Goal: Transaction & Acquisition: Purchase product/service

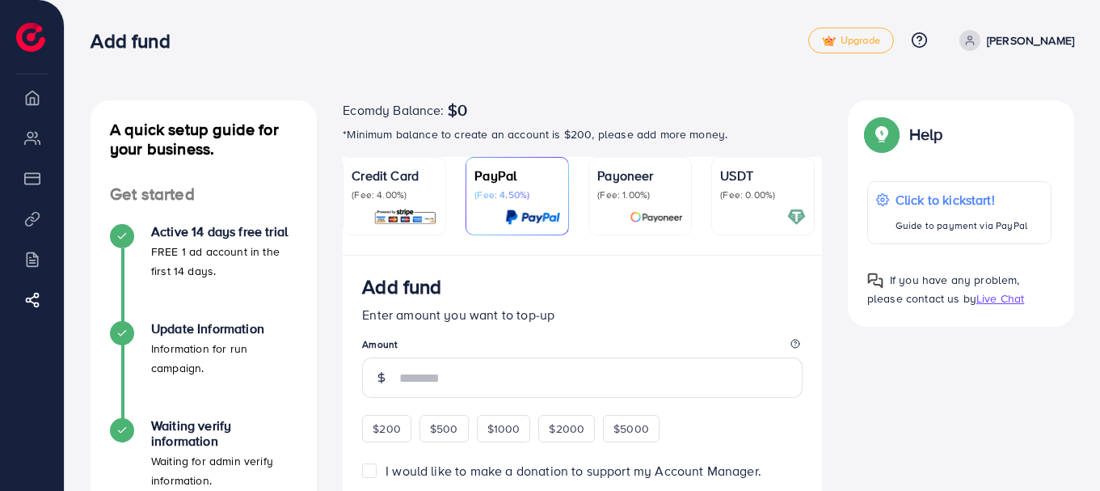
click at [415, 174] on p "Credit Card" at bounding box center [395, 175] width 86 height 19
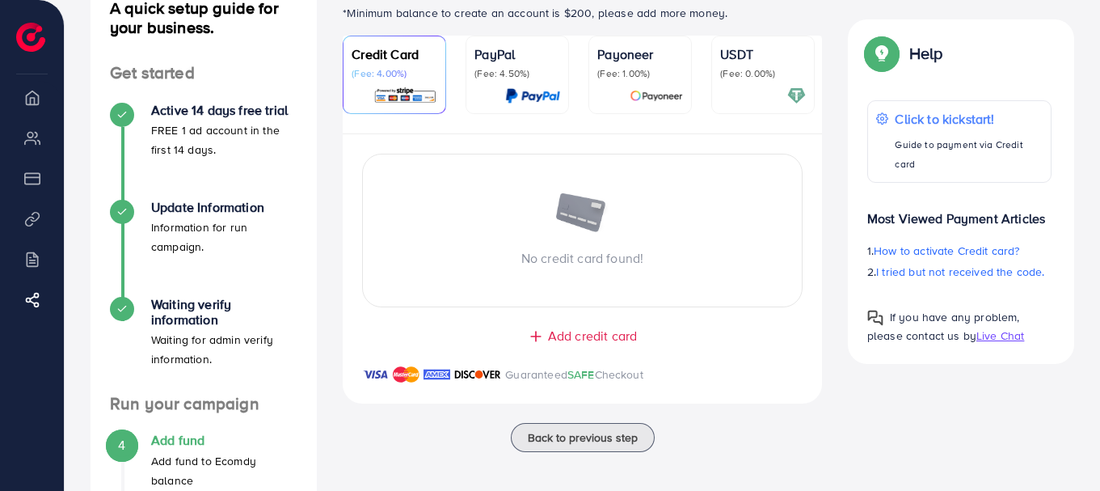
scroll to position [107, 0]
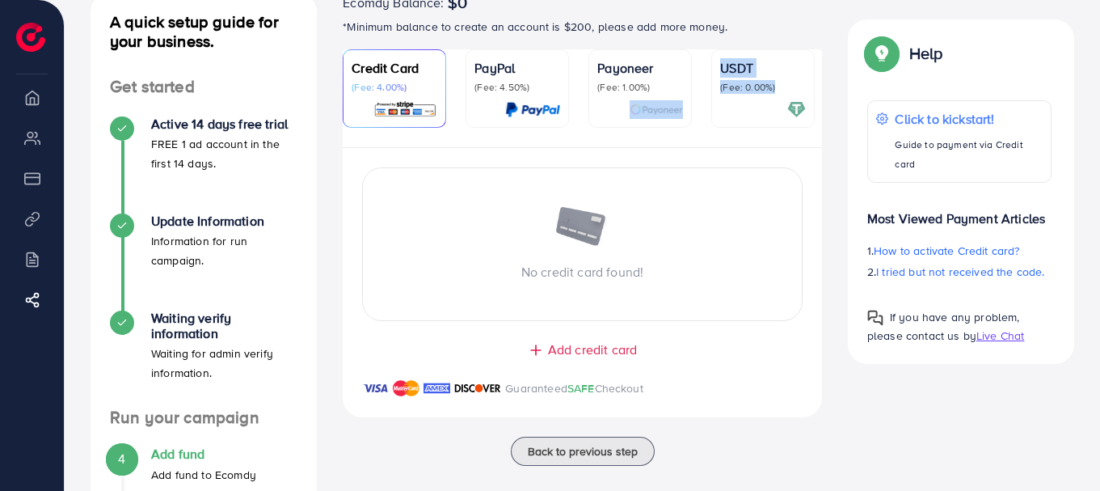
drag, startPoint x: 633, startPoint y: 145, endPoint x: 727, endPoint y: 130, distance: 95.0
click at [727, 130] on ul "Credit Card (Fee: 4.00%) PayPal (Fee: 4.50%) Payoneer (Fee: 1.00%) USDT (Fee: 0…" at bounding box center [582, 98] width 479 height 99
click at [712, 140] on ul "Credit Card (Fee: 4.00%) PayPal (Fee: 4.50%) Payoneer (Fee: 1.00%) USDT (Fee: 0…" at bounding box center [582, 98] width 479 height 99
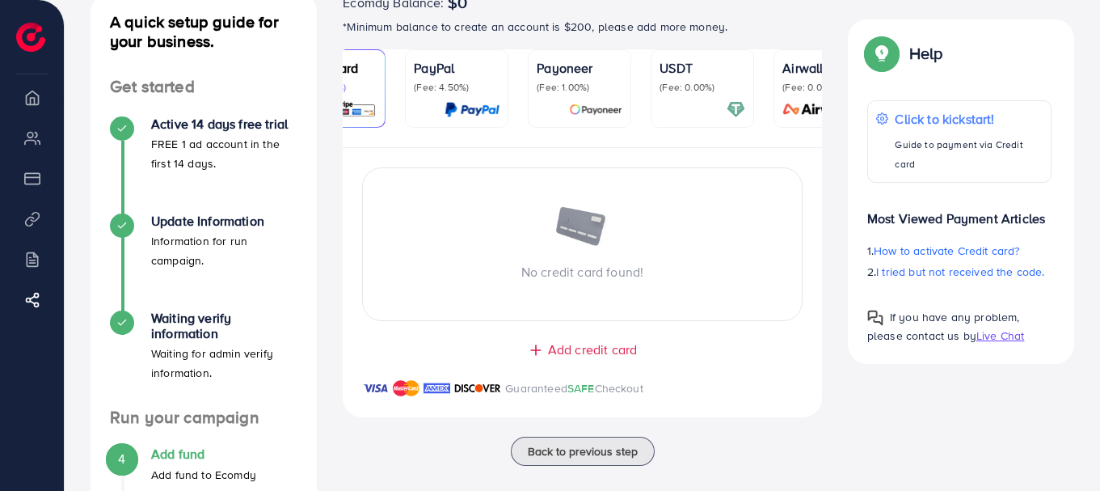
scroll to position [0, 70]
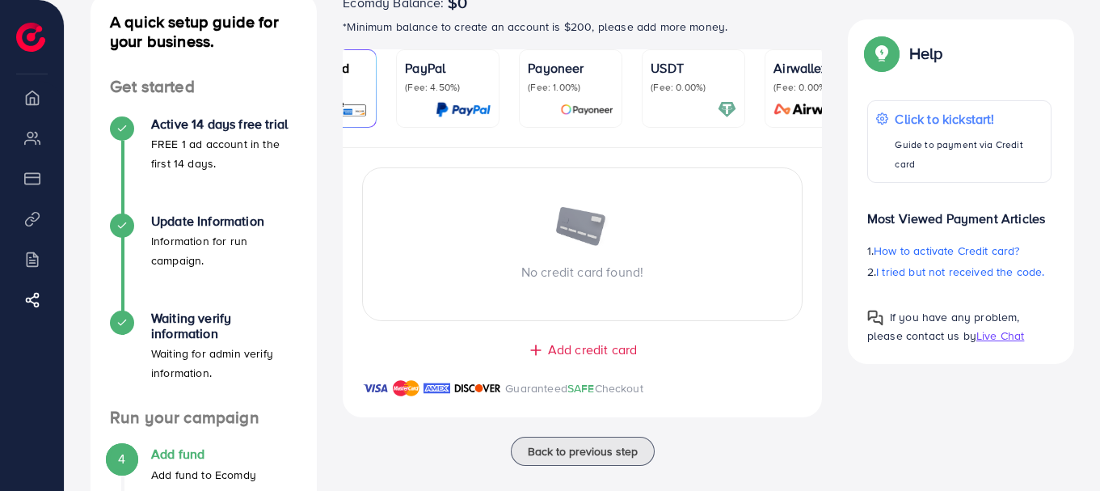
drag, startPoint x: 763, startPoint y: 145, endPoint x: 804, endPoint y: 141, distance: 41.4
click at [804, 141] on ul "Credit Card (Fee: 4.00%) PayPal (Fee: 4.50%) Payoneer (Fee: 1.00%) USDT (Fee: 0…" at bounding box center [582, 98] width 479 height 99
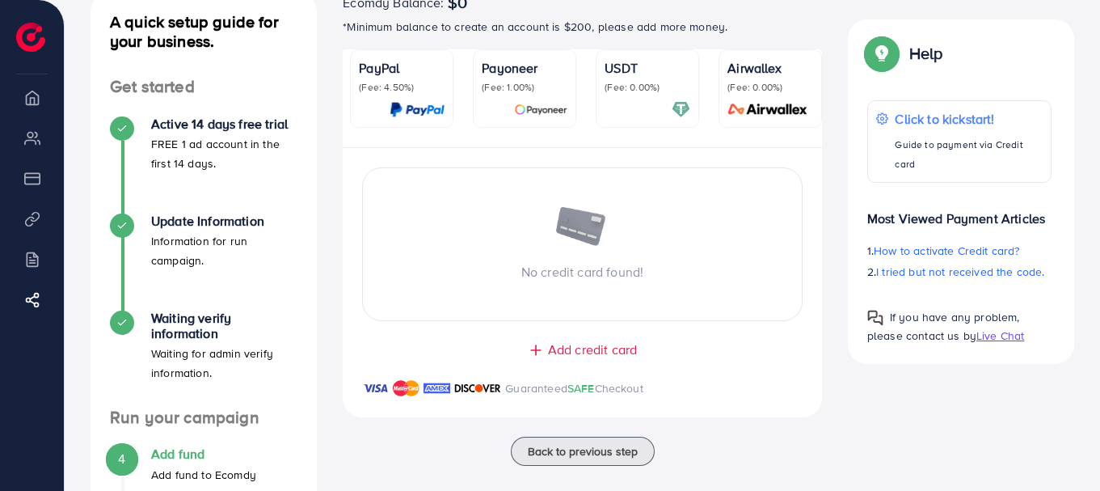
click at [772, 81] on p "(Fee: 0.00%)" at bounding box center [770, 87] width 86 height 13
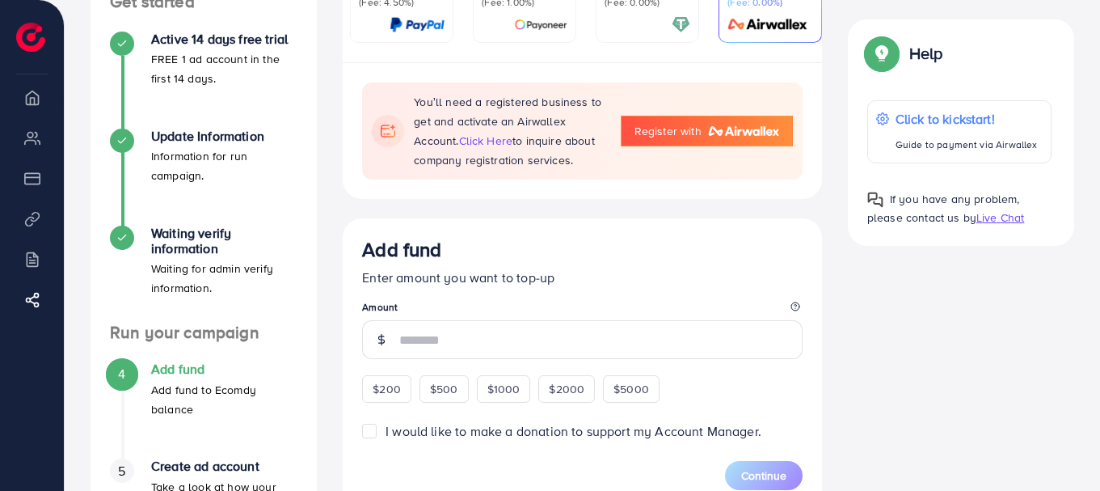
scroll to position [124, 0]
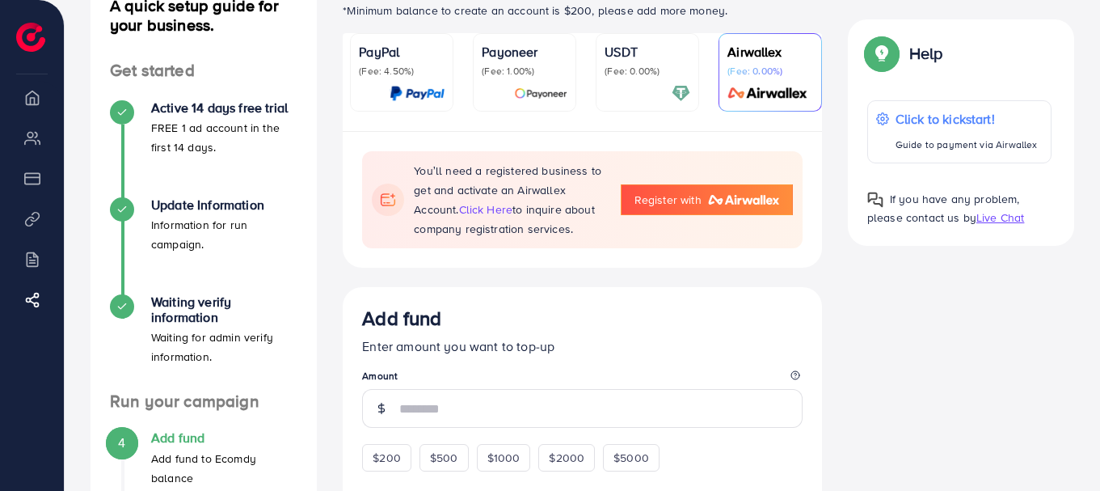
click at [658, 58] on p "USDT" at bounding box center [648, 51] width 86 height 19
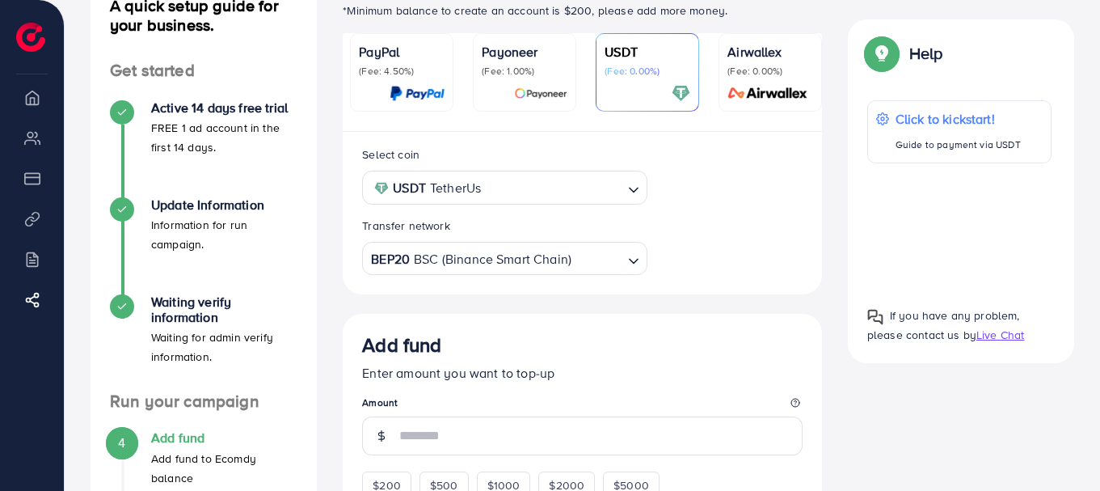
click at [475, 192] on div "USDT TetherUs" at bounding box center [495, 186] width 255 height 28
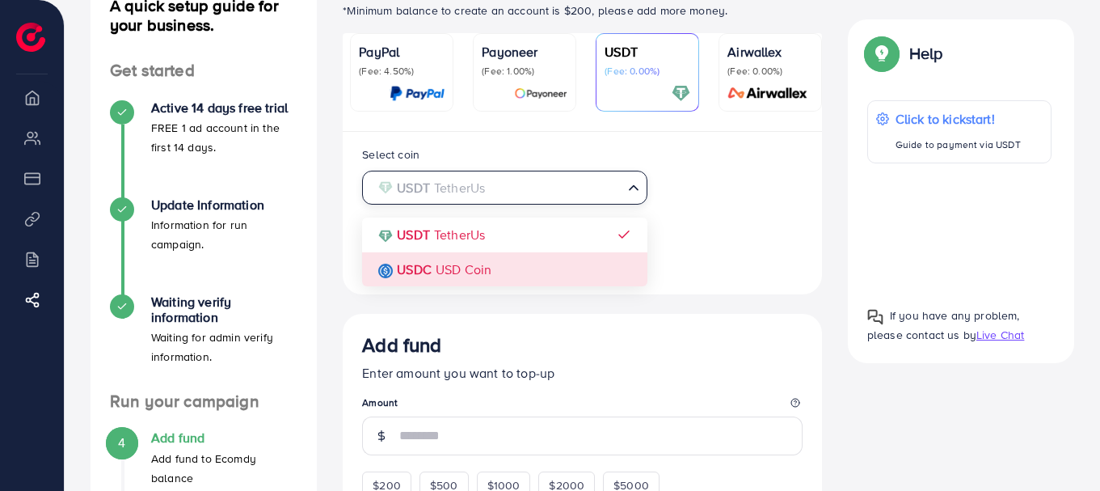
click at [476, 272] on div "Select coin USDT TetherUs Loading... USDT TetherUs USDC USD Coin Transfer netwo…" at bounding box center [582, 210] width 466 height 130
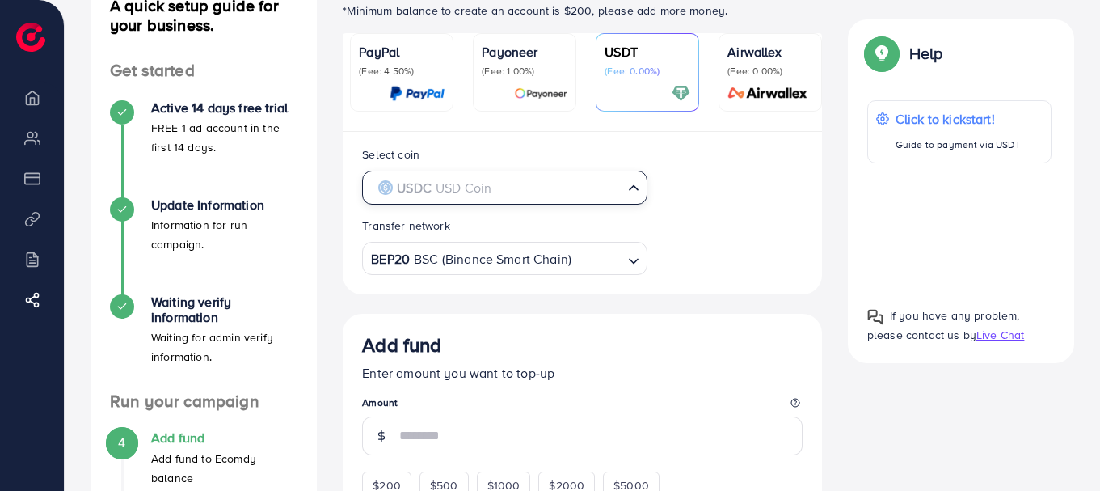
click at [522, 192] on input "Search for option" at bounding box center [494, 187] width 251 height 25
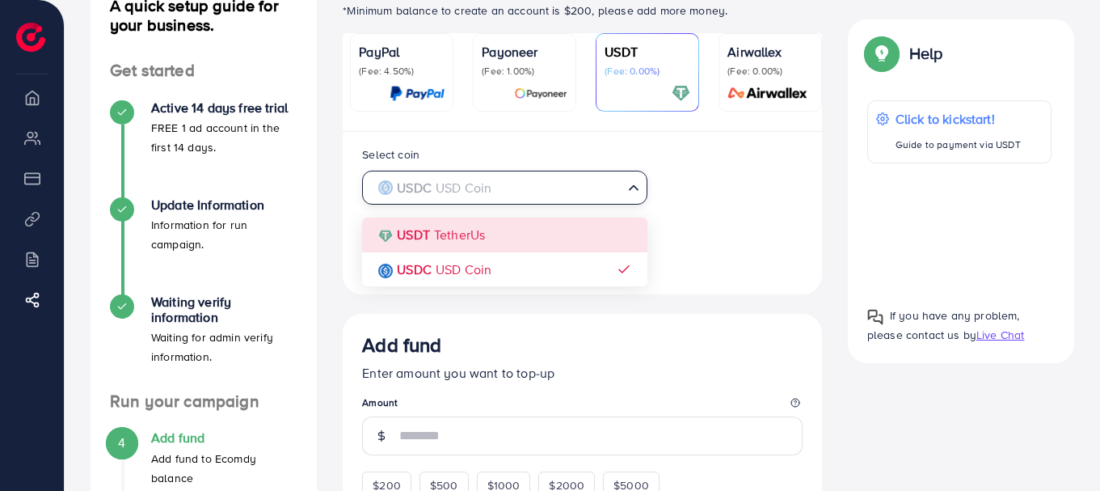
click at [505, 240] on div "Select coin USDC USD Coin Loading... USDT TetherUs USDC USD Coin Transfer netwo…" at bounding box center [582, 210] width 466 height 130
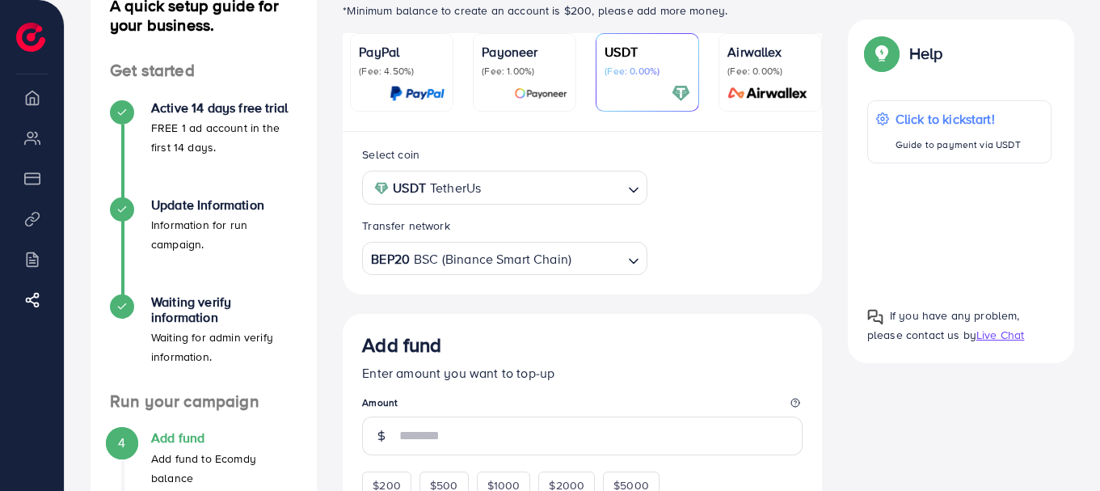
click at [521, 265] on div "BEP20 BSC (Binance Smart Chain)" at bounding box center [495, 257] width 255 height 28
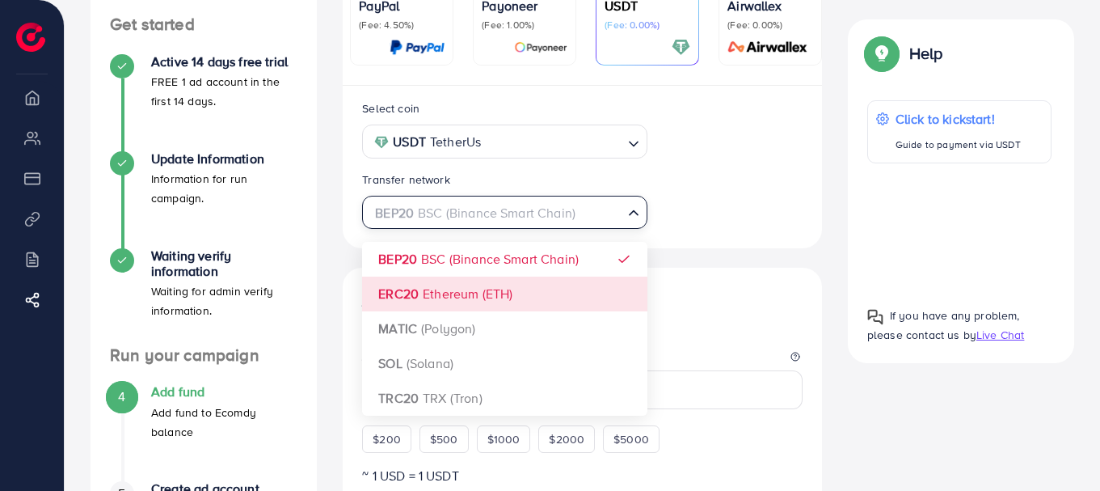
scroll to position [171, 0]
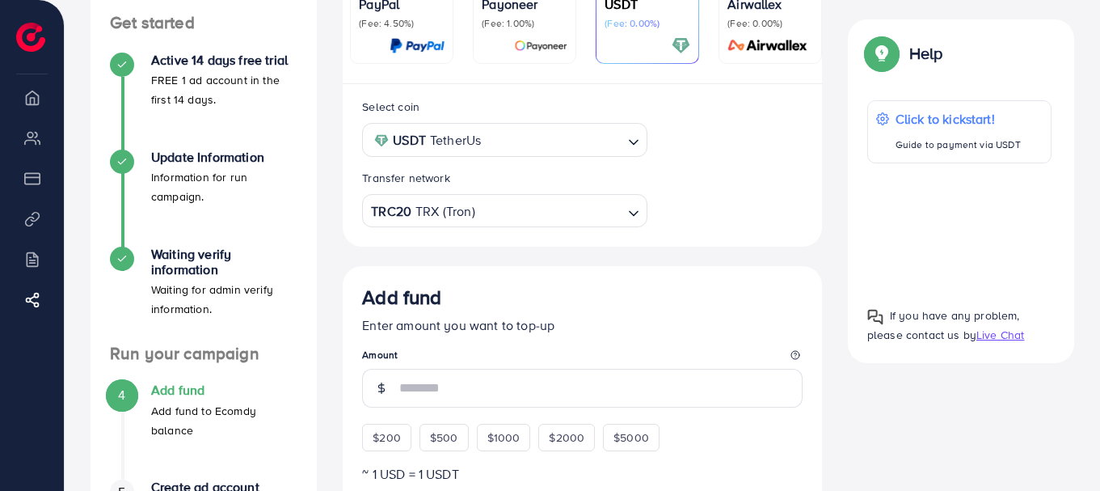
click at [516, 218] on input "Search for option" at bounding box center [549, 211] width 145 height 25
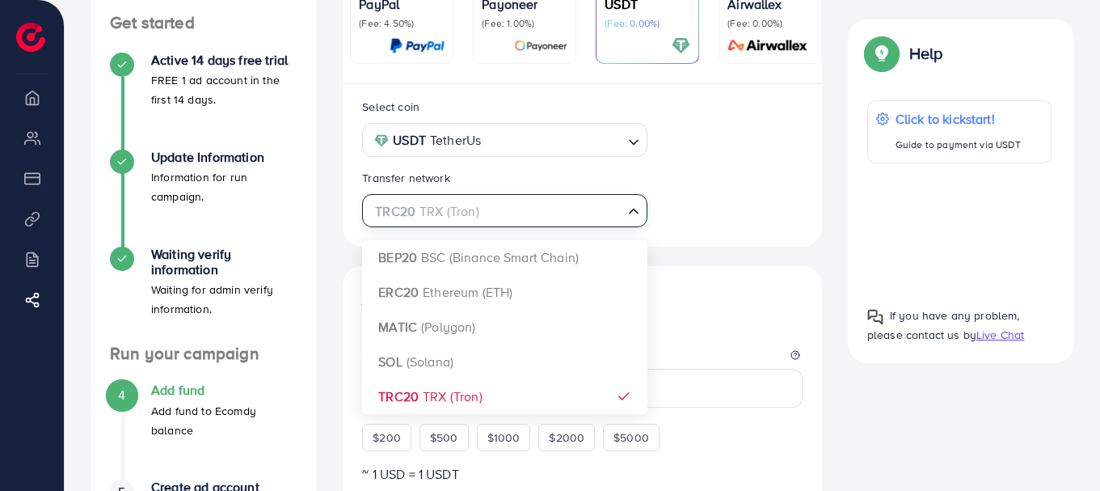
click at [516, 218] on input "Search for option" at bounding box center [494, 211] width 251 height 25
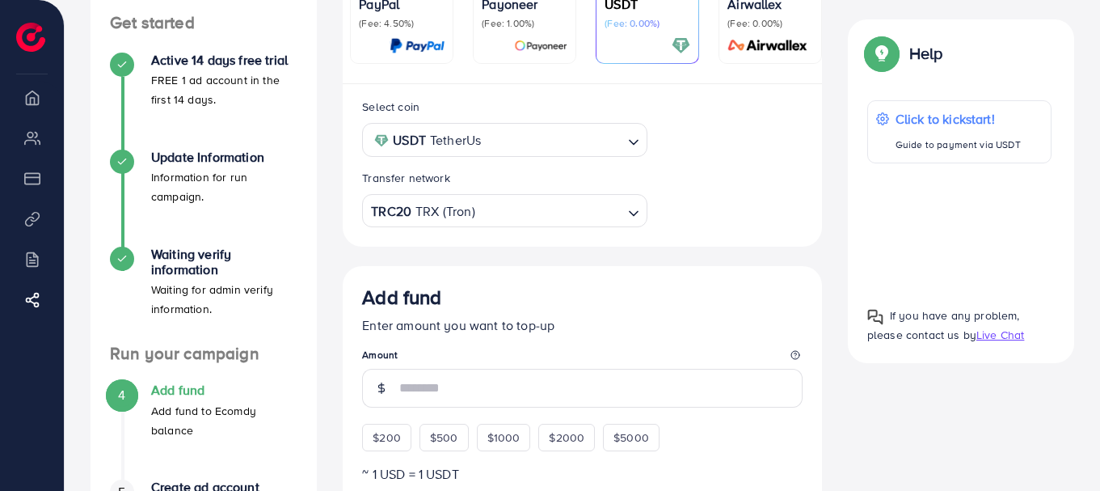
click at [699, 199] on div "Select coin USDT TetherUs Loading... Transfer network TRC20 TRX (Tron) Loading.…" at bounding box center [582, 162] width 466 height 130
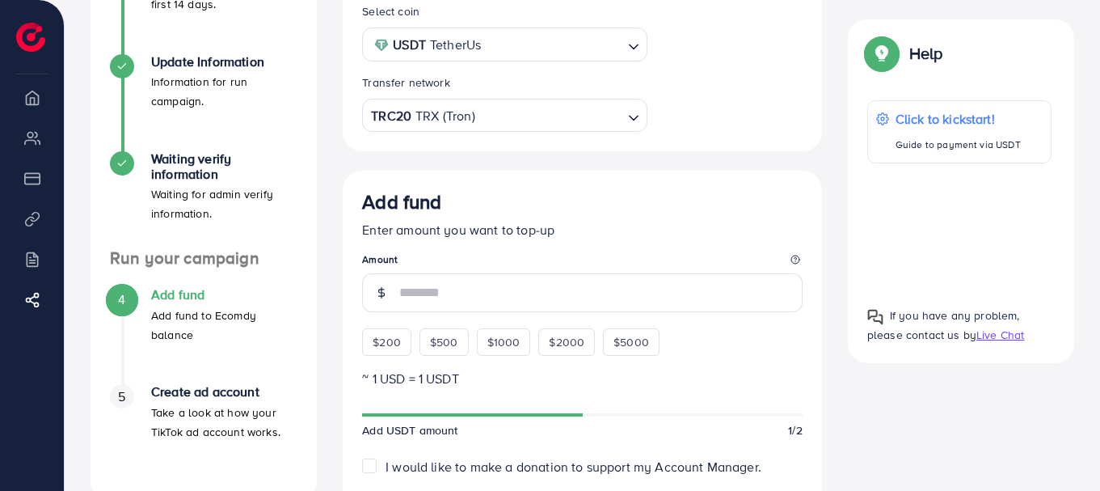
scroll to position [266, 0]
click at [389, 356] on div "$200" at bounding box center [386, 342] width 49 height 27
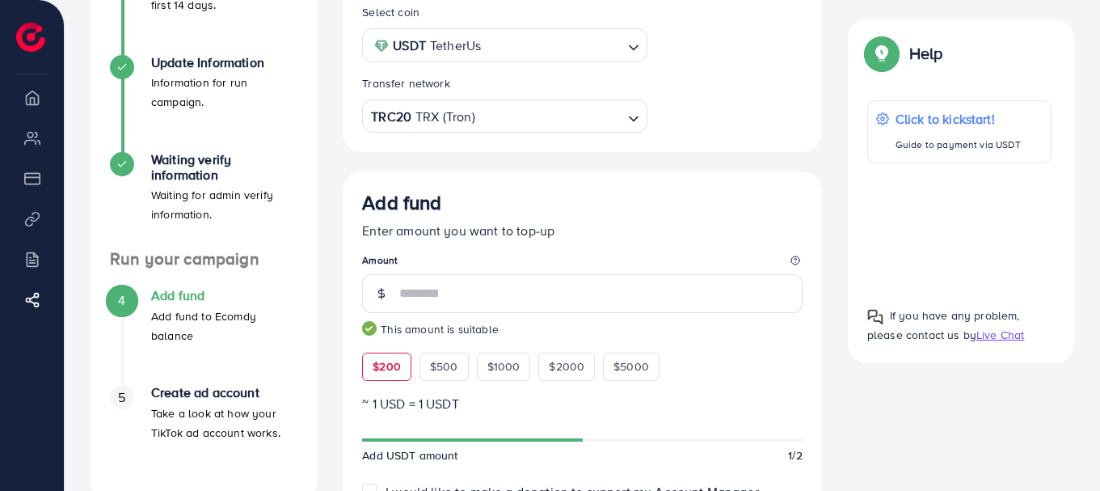
type input "***"
